Goal: Task Accomplishment & Management: Complete application form

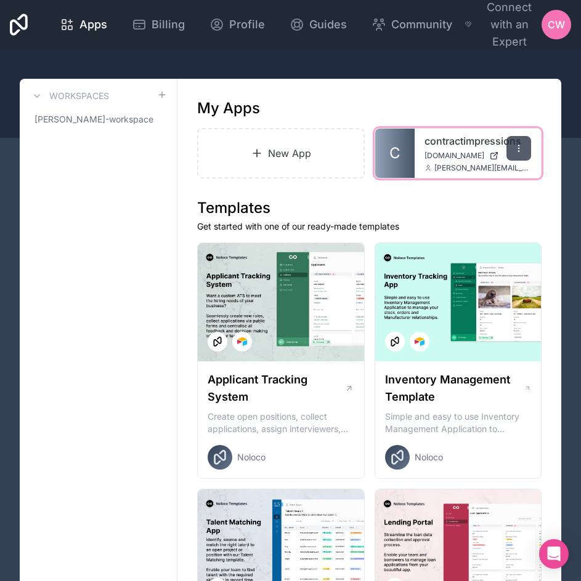
click at [522, 147] on icon at bounding box center [519, 148] width 10 height 10
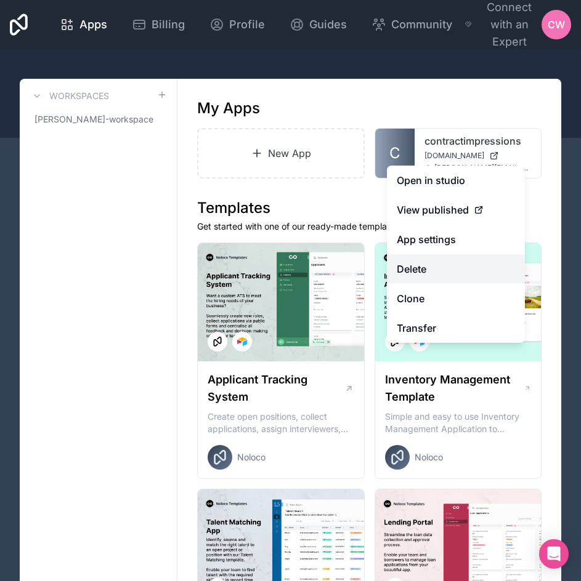
click at [451, 272] on button "Delete" at bounding box center [456, 269] width 138 height 30
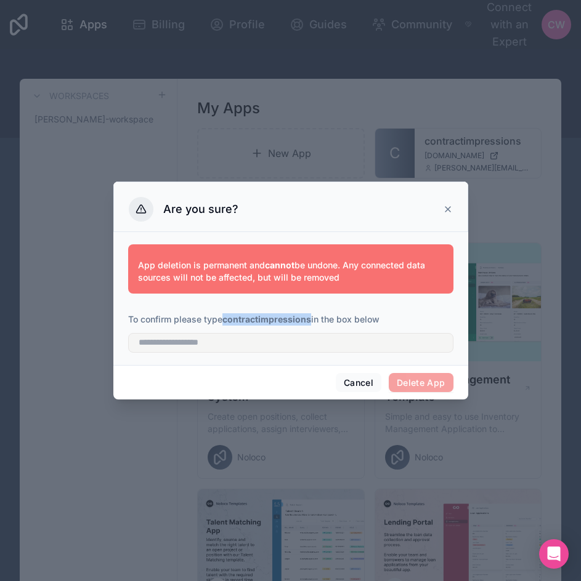
drag, startPoint x: 310, startPoint y: 320, endPoint x: 224, endPoint y: 325, distance: 86.4
click at [224, 325] on p "To confirm please type contractimpressions in the box below" at bounding box center [290, 319] width 325 height 12
copy strong "contractimpressions"
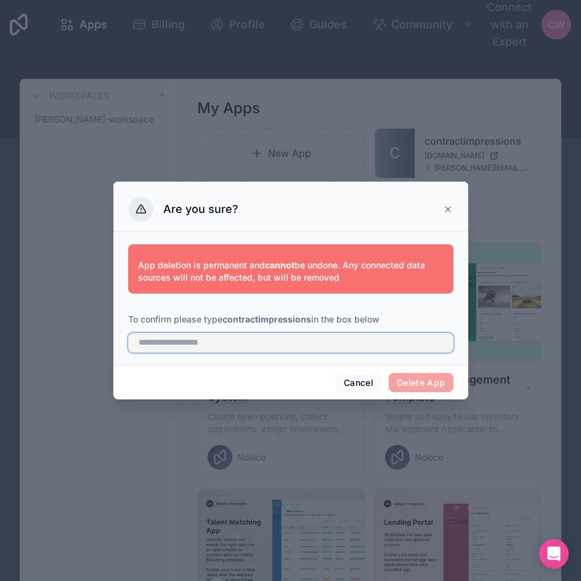
click at [234, 345] on input "text" at bounding box center [290, 343] width 325 height 20
paste input "**********"
type input "**********"
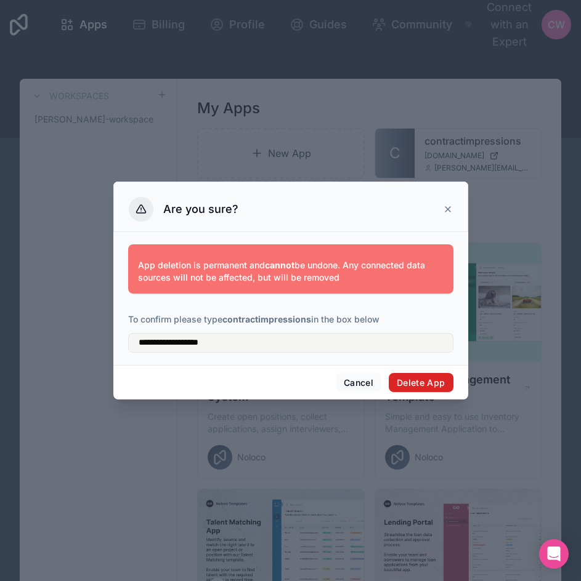
click at [408, 384] on button "Delete App" at bounding box center [421, 383] width 65 height 20
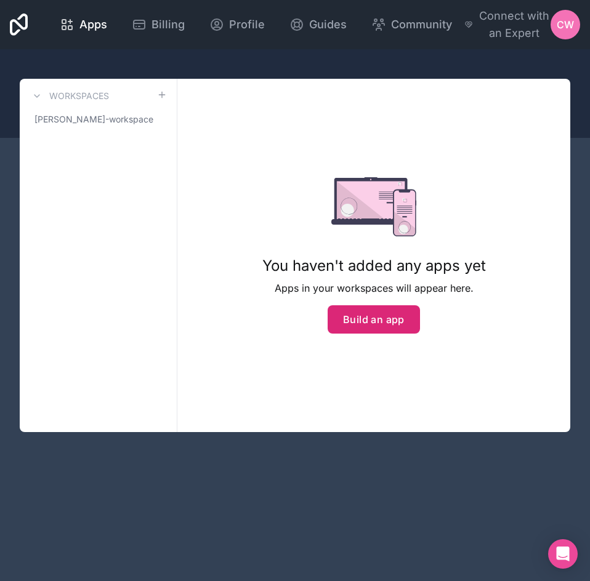
click at [385, 328] on button "Build an app" at bounding box center [374, 319] width 92 height 28
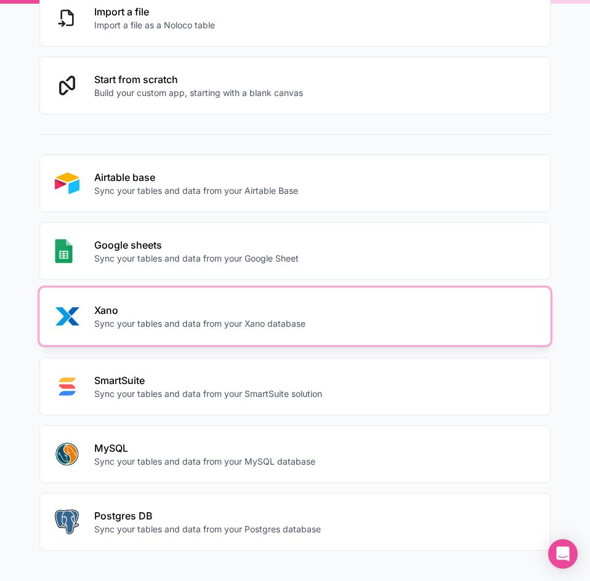
scroll to position [164, 0]
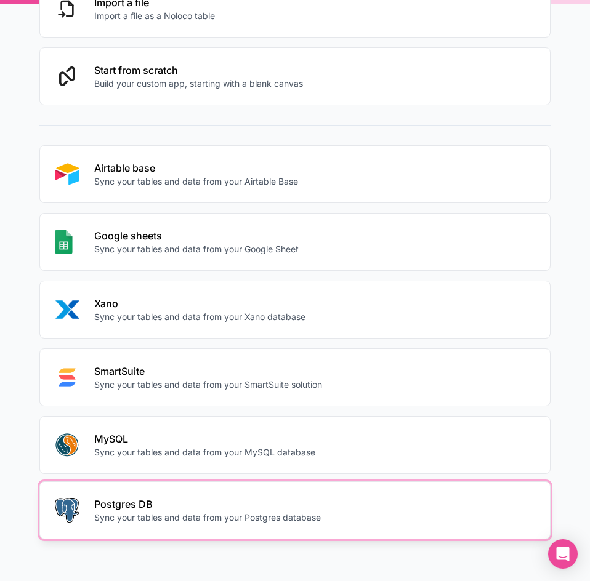
click at [193, 501] on p "Postgres DB" at bounding box center [207, 504] width 227 height 15
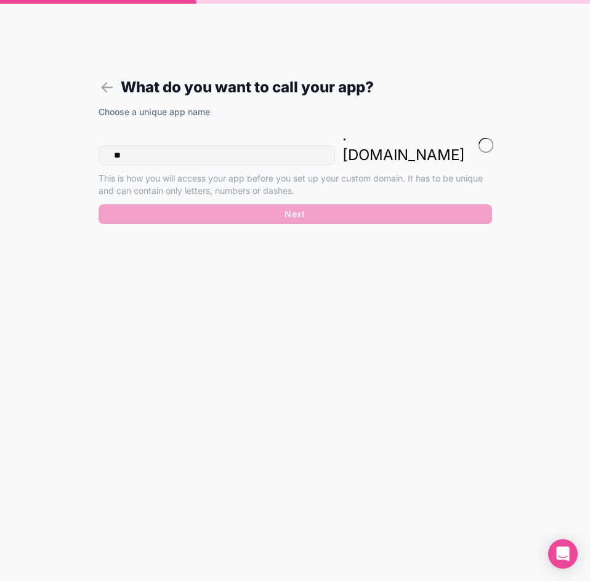
type input "*"
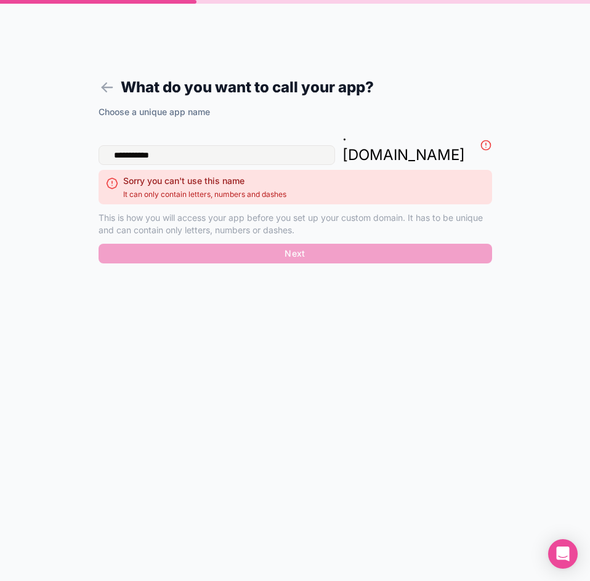
click at [210, 323] on form "**********" at bounding box center [295, 306] width 472 height 552
click at [124, 145] on input "**********" at bounding box center [217, 155] width 236 height 20
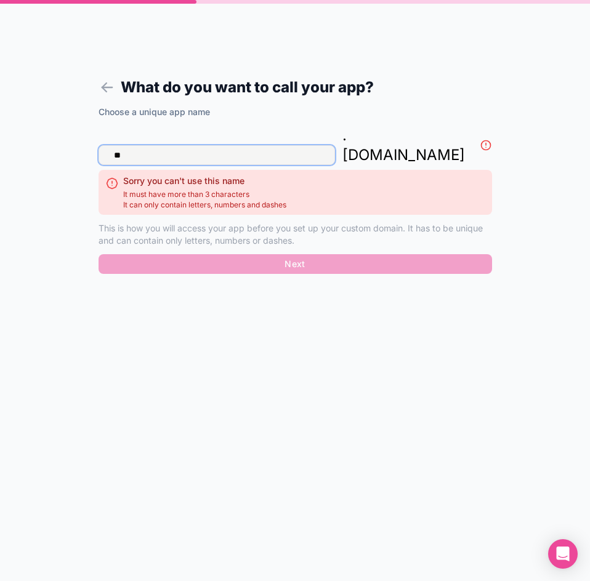
type input "*"
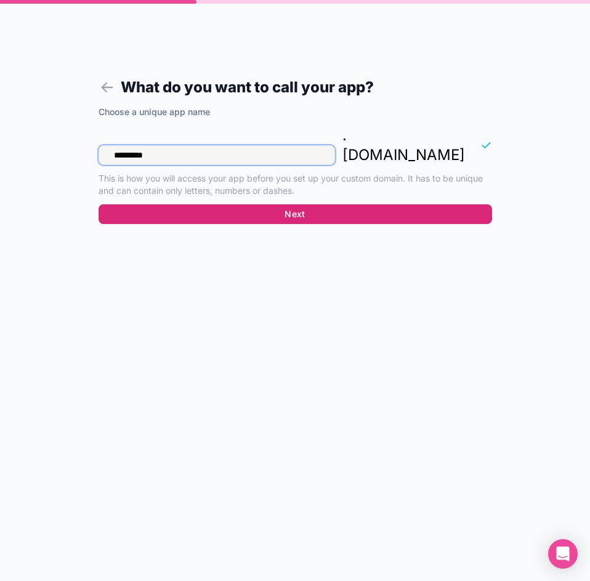
type input "*********"
click at [274, 204] on button "Next" at bounding box center [295, 214] width 393 height 20
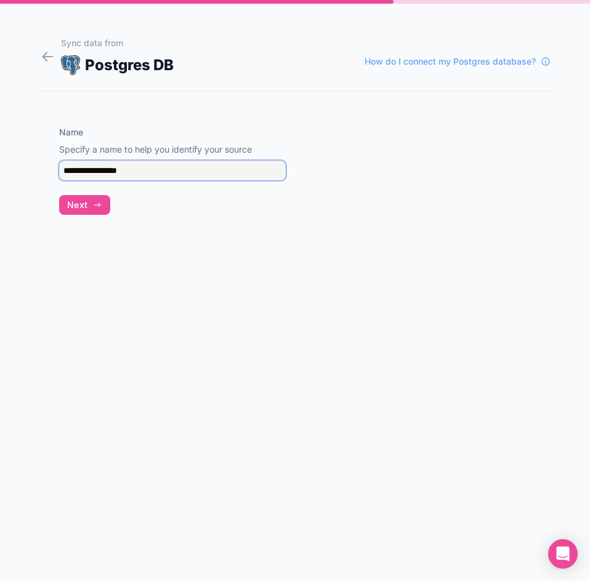
drag, startPoint x: 139, startPoint y: 172, endPoint x: 49, endPoint y: 169, distance: 90.0
click at [49, 169] on div "**********" at bounding box center [172, 171] width 266 height 128
type input "**********"
click at [70, 210] on span "Next" at bounding box center [77, 205] width 20 height 11
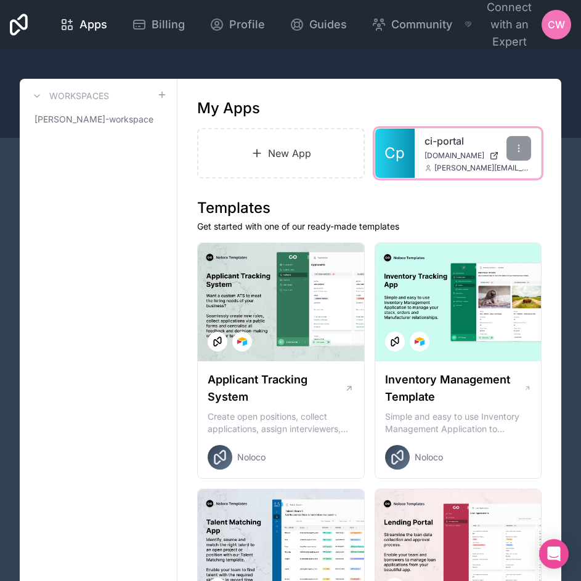
click at [454, 153] on span "[DOMAIN_NAME]" at bounding box center [454, 156] width 60 height 10
click at [515, 147] on icon at bounding box center [519, 148] width 10 height 10
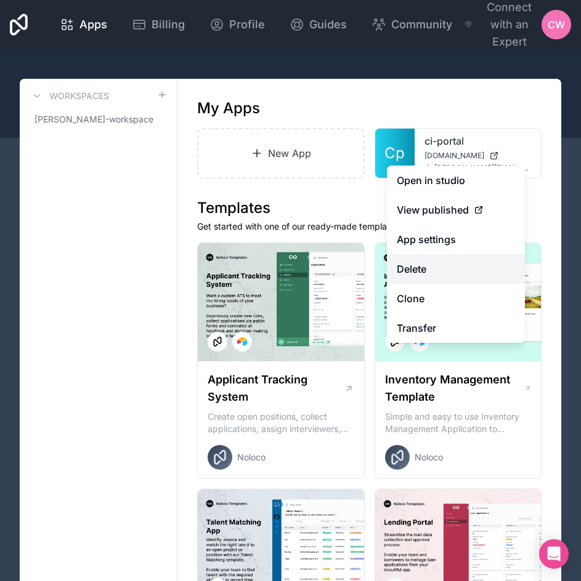
click at [449, 271] on button "Delete" at bounding box center [456, 269] width 138 height 30
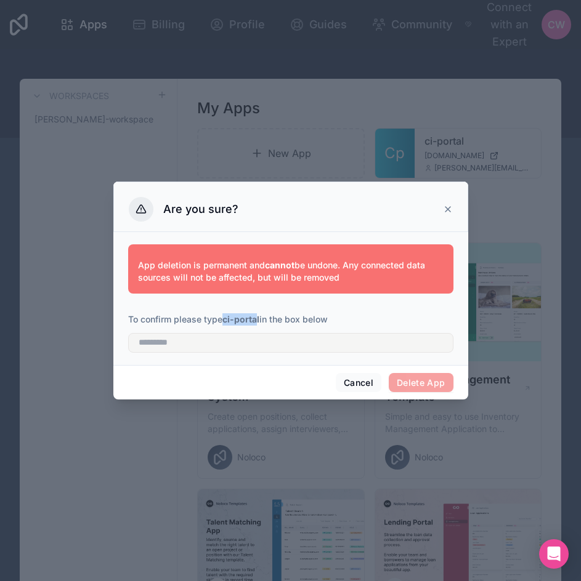
drag, startPoint x: 259, startPoint y: 319, endPoint x: 224, endPoint y: 321, distance: 35.2
click at [224, 321] on p "To confirm please type ci-portal in the box below" at bounding box center [290, 319] width 325 height 12
copy strong "ci-porta"
click at [233, 343] on input "text" at bounding box center [290, 343] width 325 height 20
paste input "********"
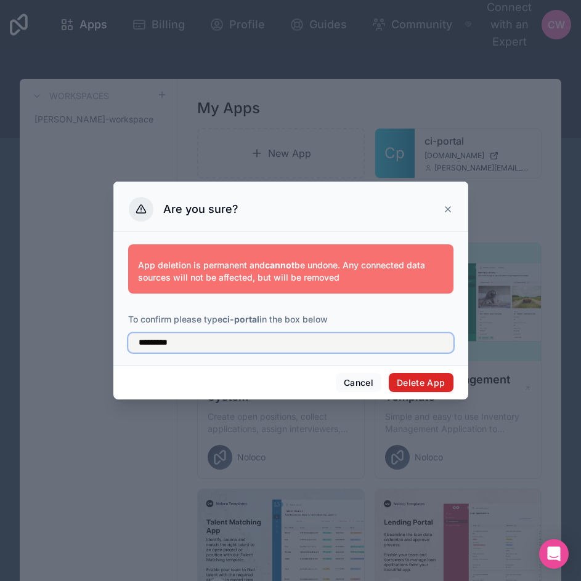
type input "*********"
click at [406, 376] on button "Delete App" at bounding box center [421, 383] width 65 height 20
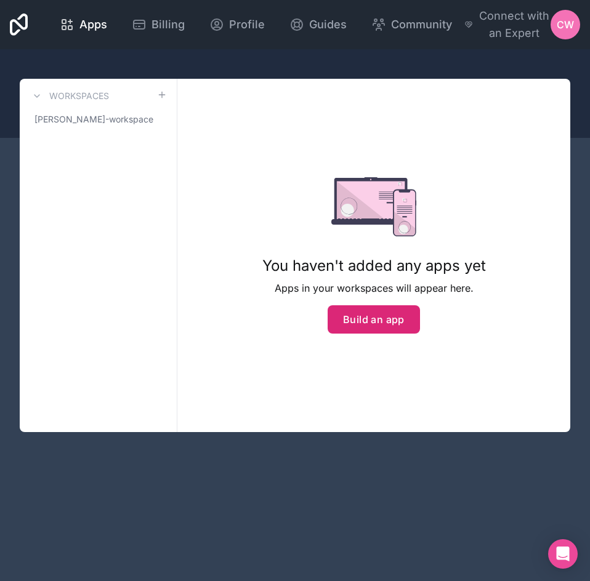
click at [382, 316] on button "Build an app" at bounding box center [374, 319] width 92 height 28
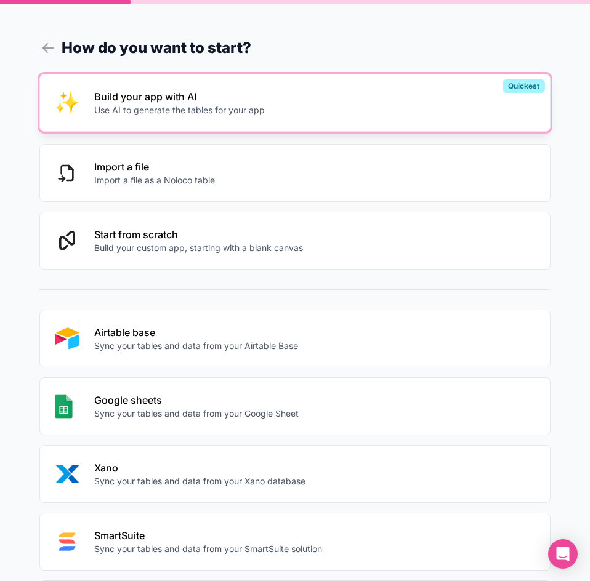
click at [161, 103] on p "Build your app with AI" at bounding box center [179, 96] width 171 height 15
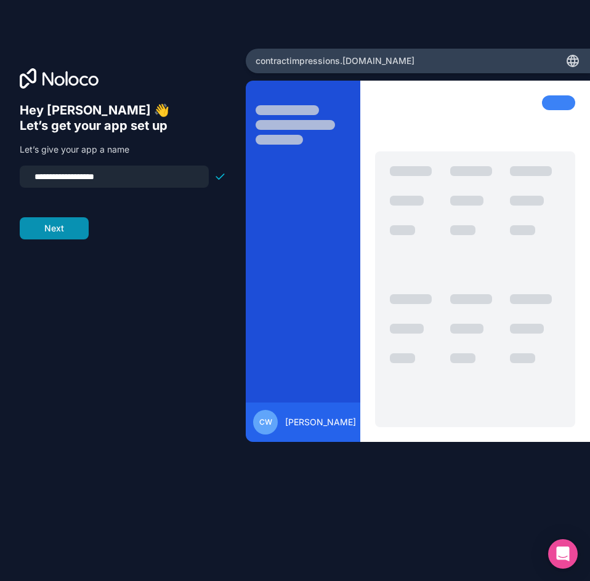
click at [50, 227] on button "Next" at bounding box center [54, 228] width 69 height 22
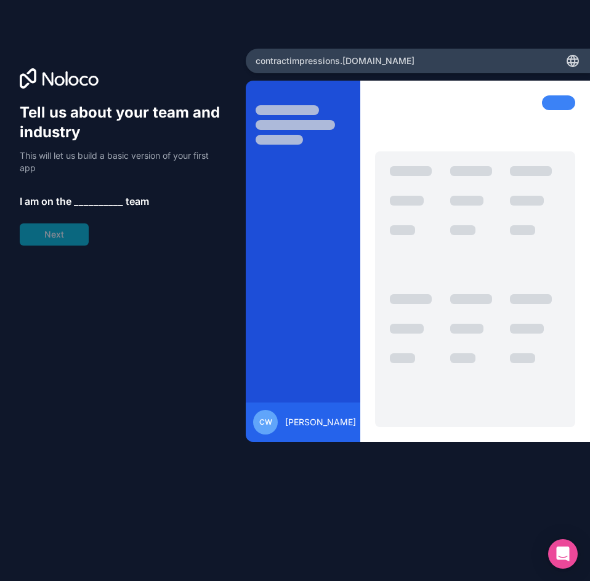
click at [78, 203] on span "__________" at bounding box center [98, 201] width 49 height 15
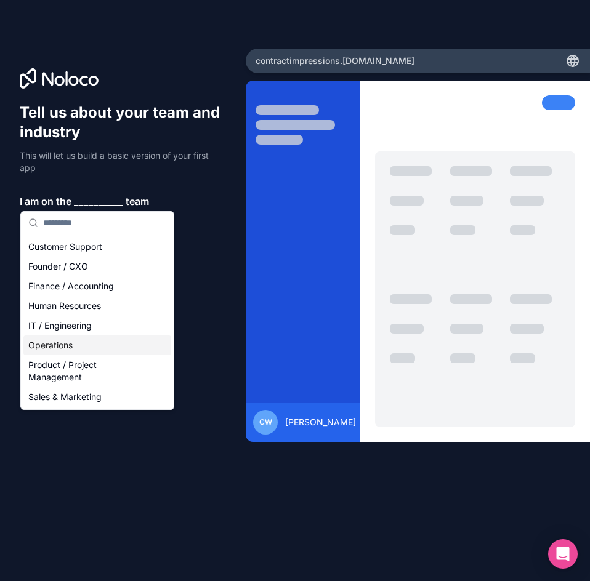
click at [75, 353] on div "Operations" at bounding box center [97, 346] width 148 height 20
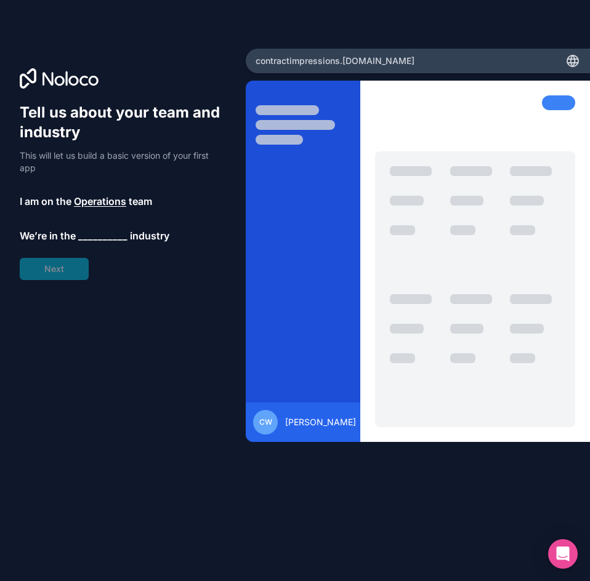
click at [92, 237] on span "__________" at bounding box center [102, 235] width 49 height 15
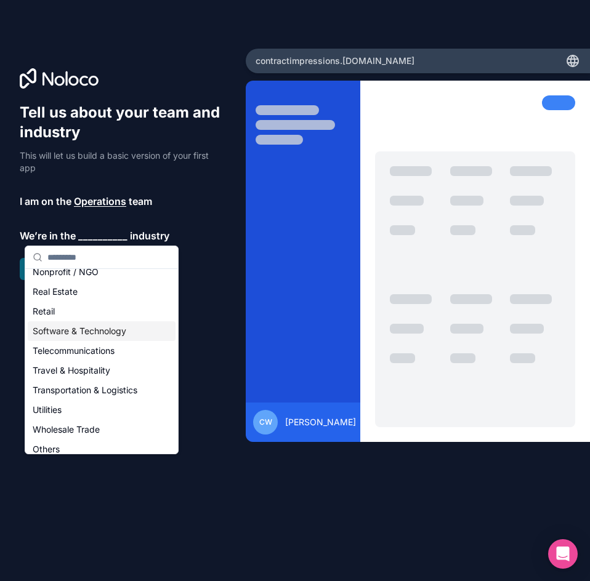
scroll to position [246, 0]
click at [71, 434] on div "Wholesale Trade" at bounding box center [102, 429] width 148 height 20
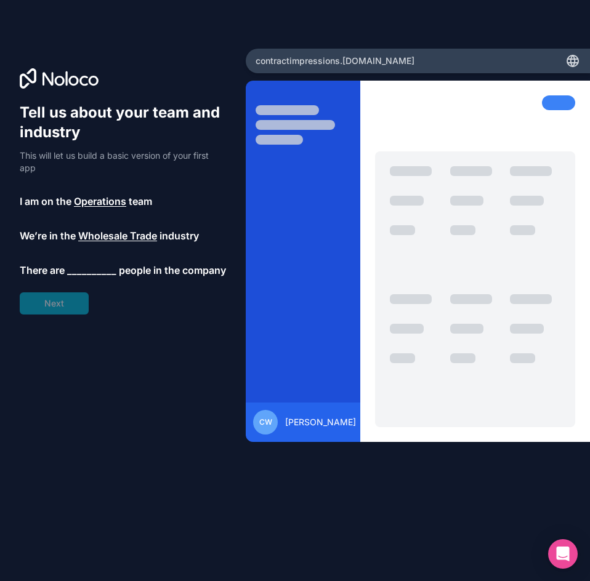
click at [82, 273] on span "__________" at bounding box center [91, 270] width 49 height 15
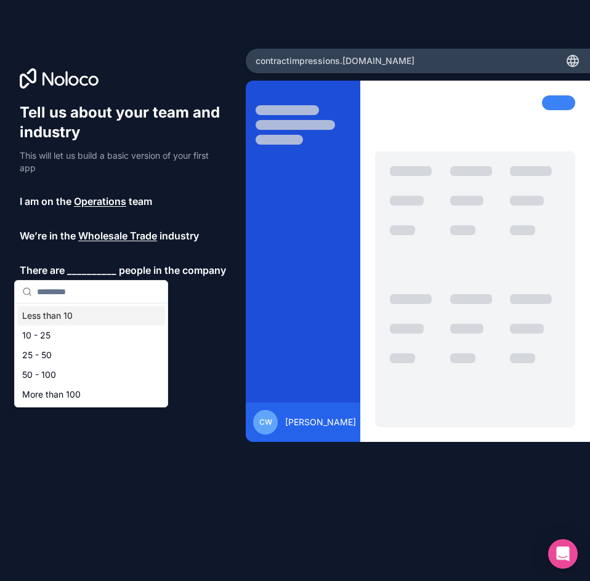
click at [94, 320] on div "Less than 10" at bounding box center [91, 316] width 148 height 20
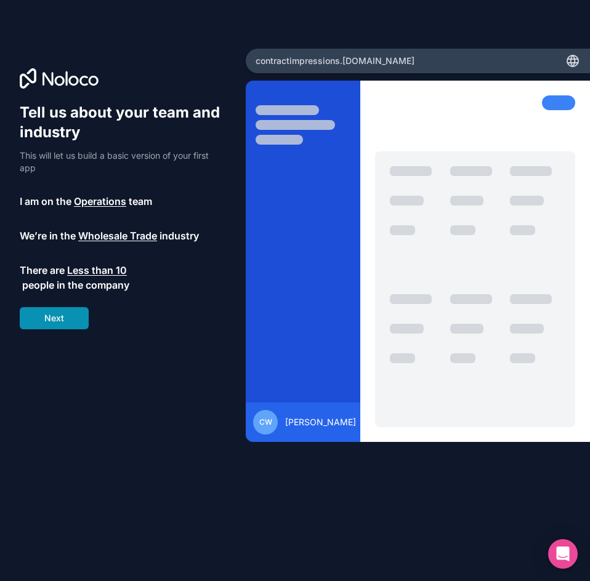
click at [71, 314] on button "Next" at bounding box center [54, 318] width 69 height 22
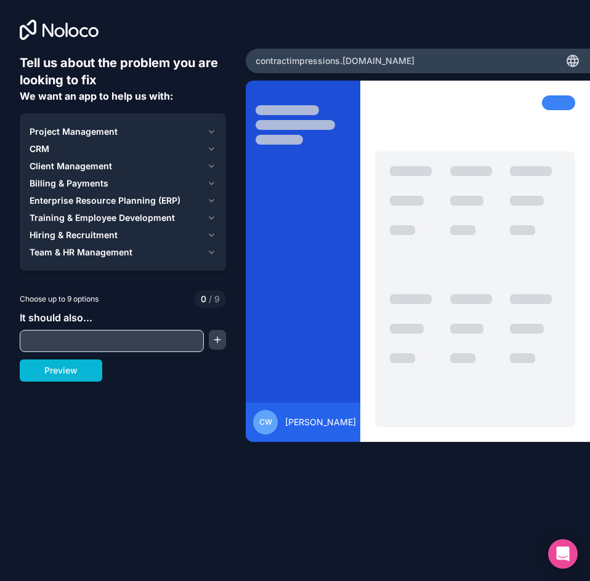
click at [208, 130] on icon "button" at bounding box center [211, 132] width 9 height 10
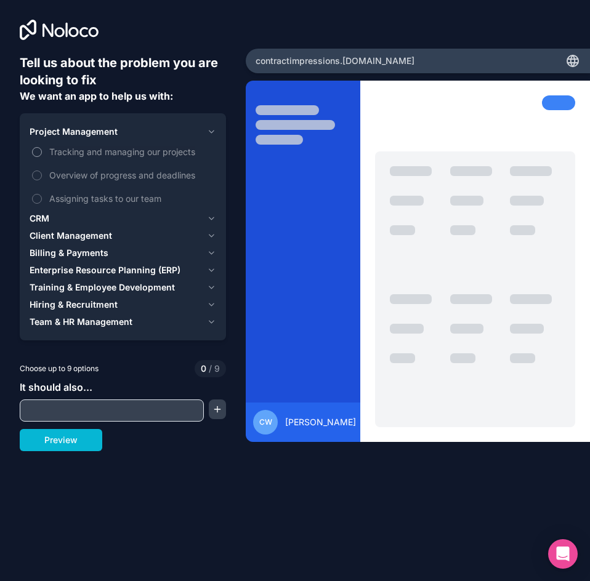
click at [159, 153] on span "Tracking and managing our projects" at bounding box center [131, 151] width 164 height 13
click at [42, 153] on button "Tracking and managing our projects" at bounding box center [37, 152] width 10 height 10
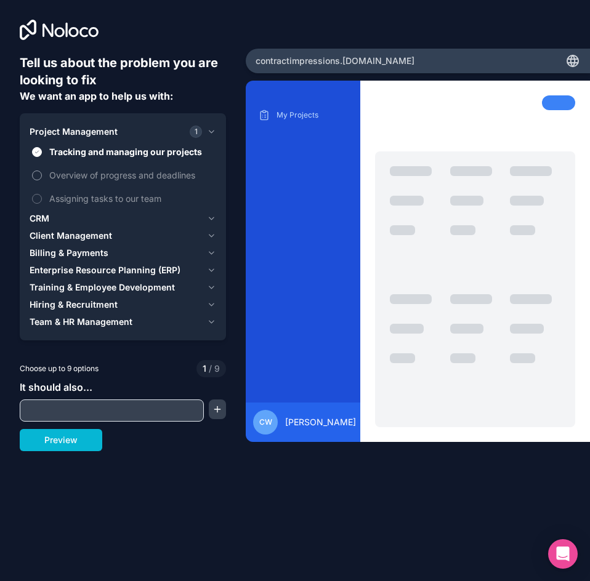
click at [148, 176] on span "Overview of progress and deadlines" at bounding box center [131, 175] width 164 height 13
click at [42, 176] on button "Overview of progress and deadlines" at bounding box center [37, 176] width 10 height 10
click at [139, 196] on span "Assigning tasks to our team" at bounding box center [131, 198] width 164 height 13
click at [42, 196] on button "Assigning tasks to our team" at bounding box center [37, 199] width 10 height 10
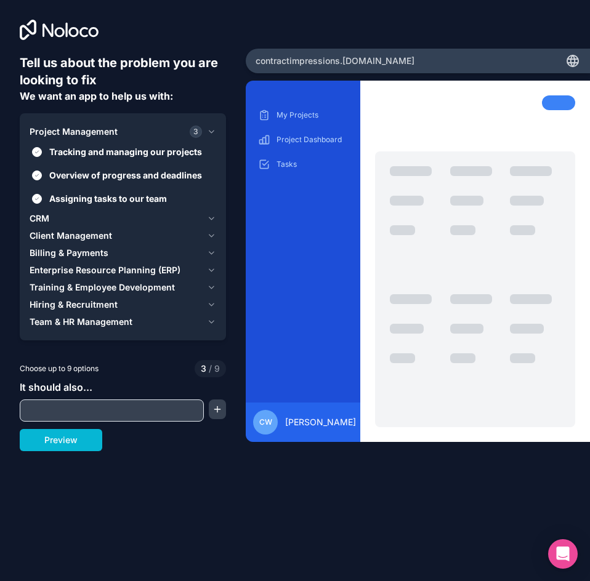
click at [208, 270] on icon "button" at bounding box center [211, 270] width 9 height 10
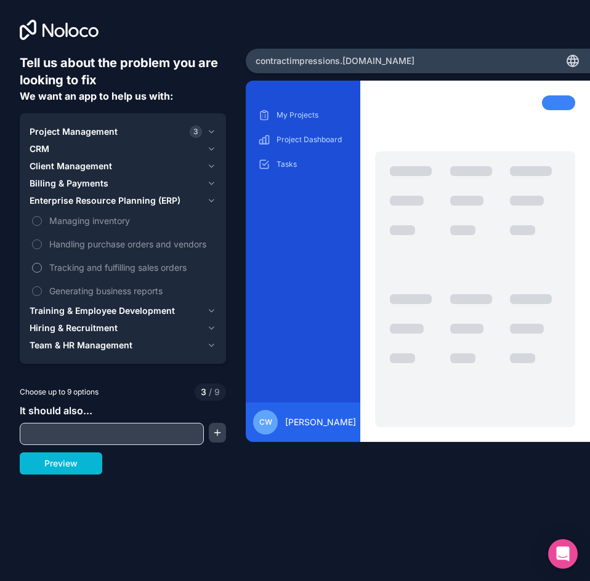
click at [102, 270] on span "Tracking and fulfilling sales orders" at bounding box center [131, 267] width 164 height 13
click at [42, 270] on button "Tracking and fulfilling sales orders" at bounding box center [37, 268] width 10 height 10
click at [211, 129] on icon "button" at bounding box center [211, 132] width 9 height 10
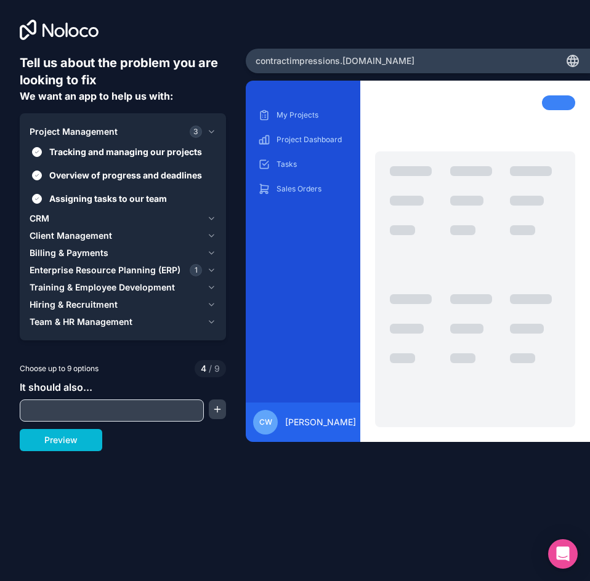
click at [211, 235] on icon "button" at bounding box center [211, 236] width 9 height 10
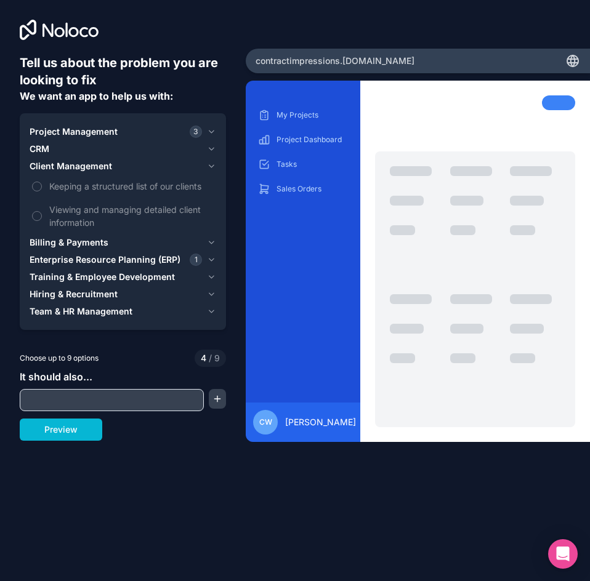
click at [212, 150] on icon "button" at bounding box center [211, 149] width 4 height 2
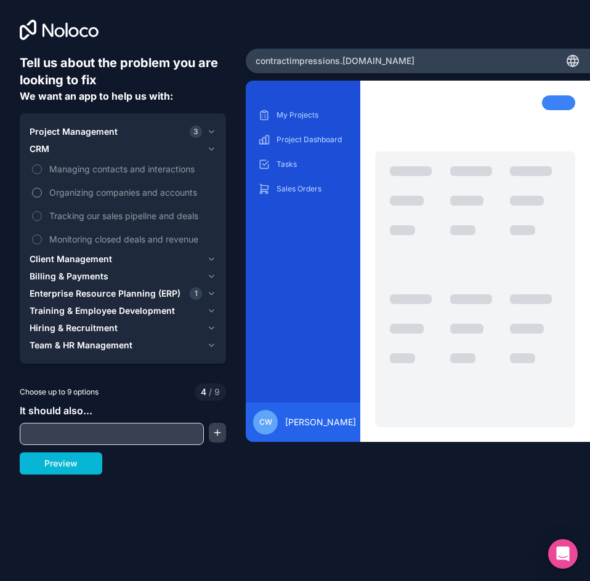
click at [126, 188] on span "Organizing companies and accounts" at bounding box center [131, 192] width 164 height 13
click at [42, 188] on button "Organizing companies and accounts" at bounding box center [37, 193] width 10 height 10
click at [214, 259] on icon "button" at bounding box center [211, 259] width 4 height 2
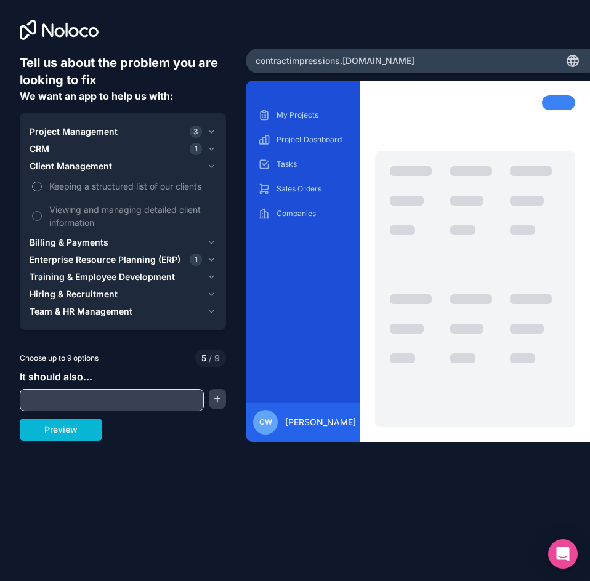
click at [83, 187] on span "Keeping a structured list of our clients" at bounding box center [131, 186] width 164 height 13
click at [42, 187] on button "Keeping a structured list of our clients" at bounding box center [37, 187] width 10 height 10
click at [78, 211] on span "Viewing and managing detailed client information" at bounding box center [131, 216] width 164 height 26
click at [42, 211] on button "Viewing and managing detailed client information" at bounding box center [37, 216] width 10 height 10
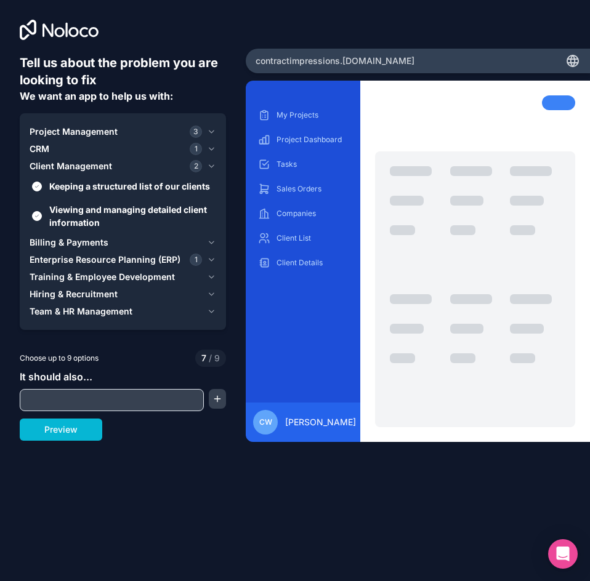
click at [209, 245] on icon "button" at bounding box center [211, 243] width 9 height 10
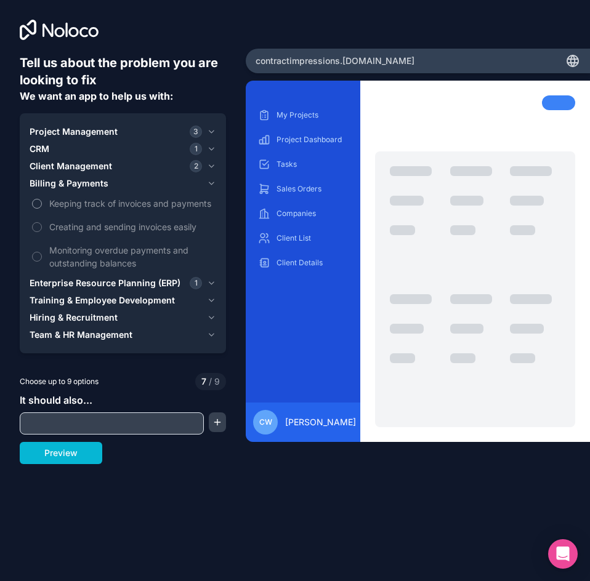
click at [35, 207] on button "Keeping track of invoices and payments" at bounding box center [37, 204] width 10 height 10
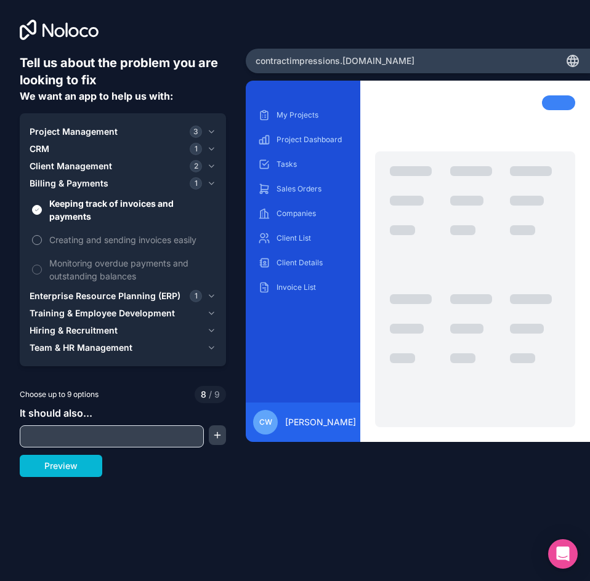
click at [38, 240] on button "Creating and sending invoices easily" at bounding box center [37, 240] width 10 height 10
click at [81, 435] on input "text" at bounding box center [112, 436] width 178 height 17
paste input "**********"
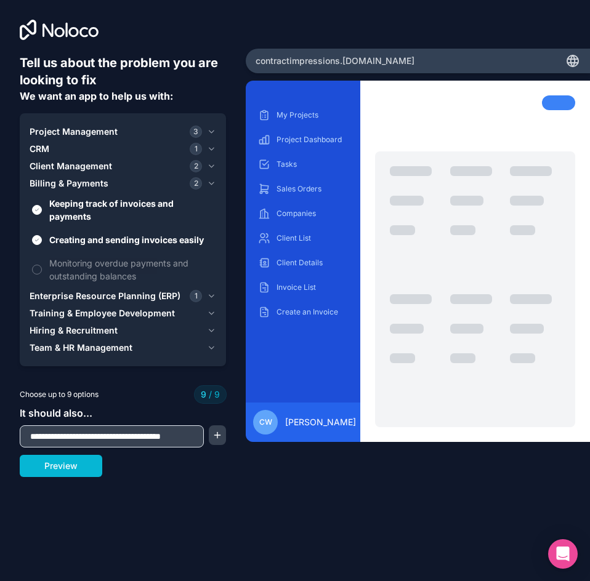
scroll to position [0, 14]
type input "**********"
click at [217, 435] on button "button" at bounding box center [217, 436] width 17 height 20
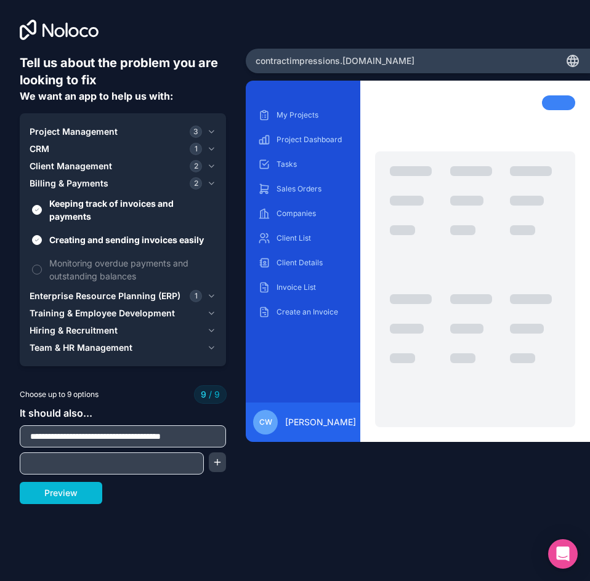
click at [117, 470] on input "text" at bounding box center [112, 463] width 178 height 17
paste input "**********"
type input "**********"
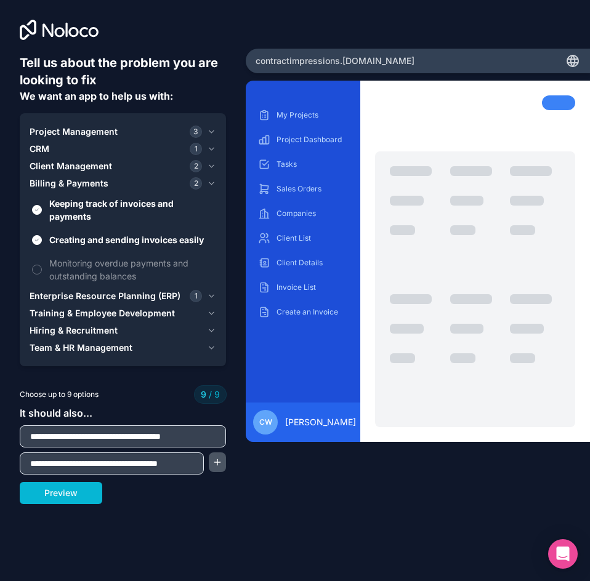
click at [219, 463] on button "button" at bounding box center [217, 463] width 17 height 20
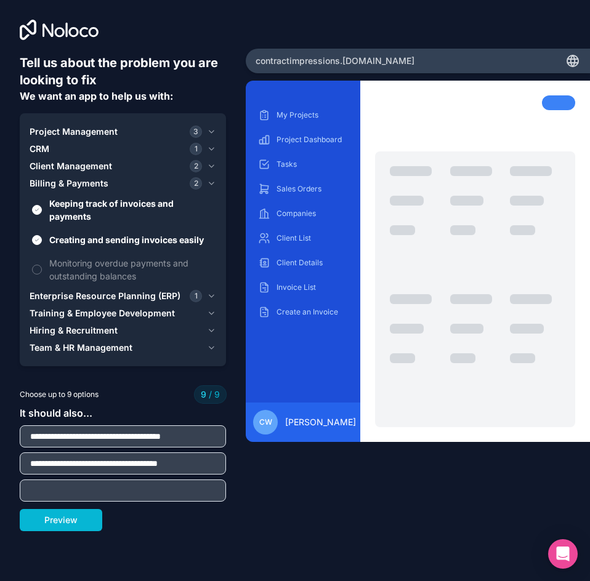
click at [75, 494] on input "text" at bounding box center [123, 490] width 200 height 17
paste input "**********"
type input "**********"
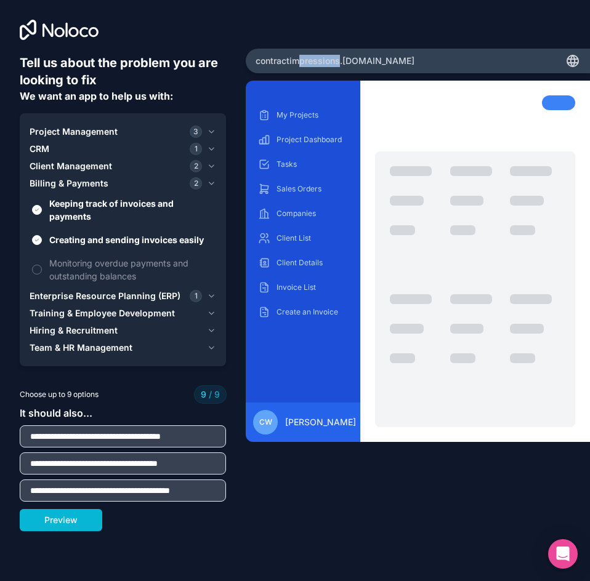
drag, startPoint x: 301, startPoint y: 61, endPoint x: 339, endPoint y: 63, distance: 38.9
click at [339, 63] on span "contractimpressions .[DOMAIN_NAME]" at bounding box center [335, 61] width 159 height 12
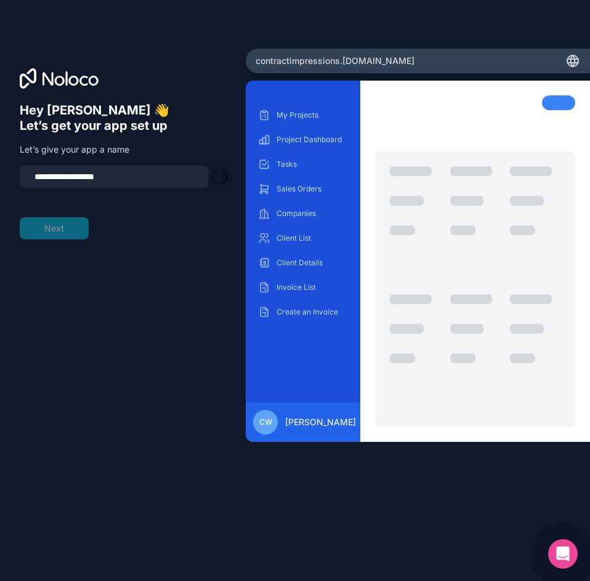
type input "**********"
